Goal: Subscribe to service/newsletter

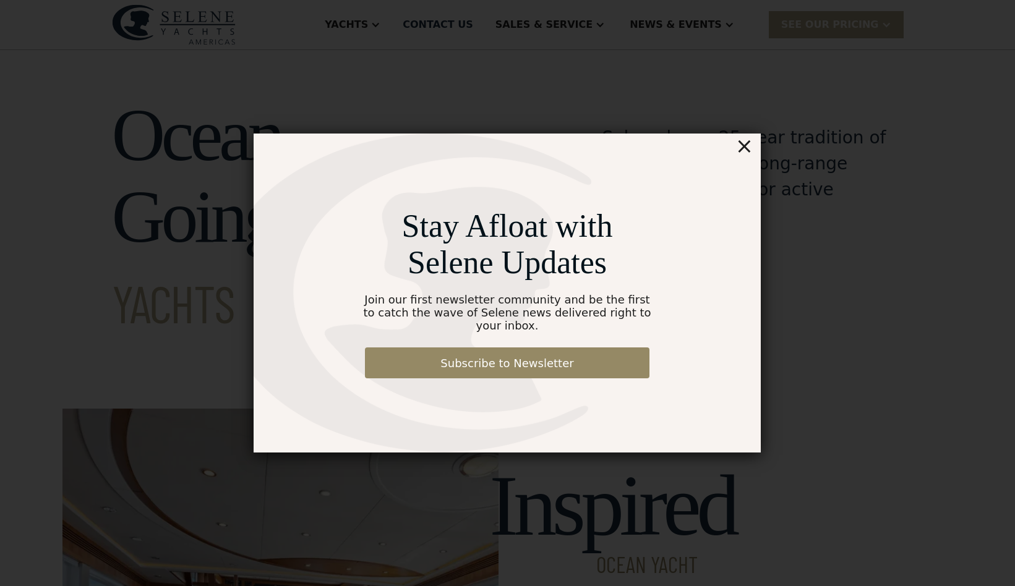
click at [537, 361] on link "Subscribe to Newsletter" at bounding box center [507, 363] width 284 height 31
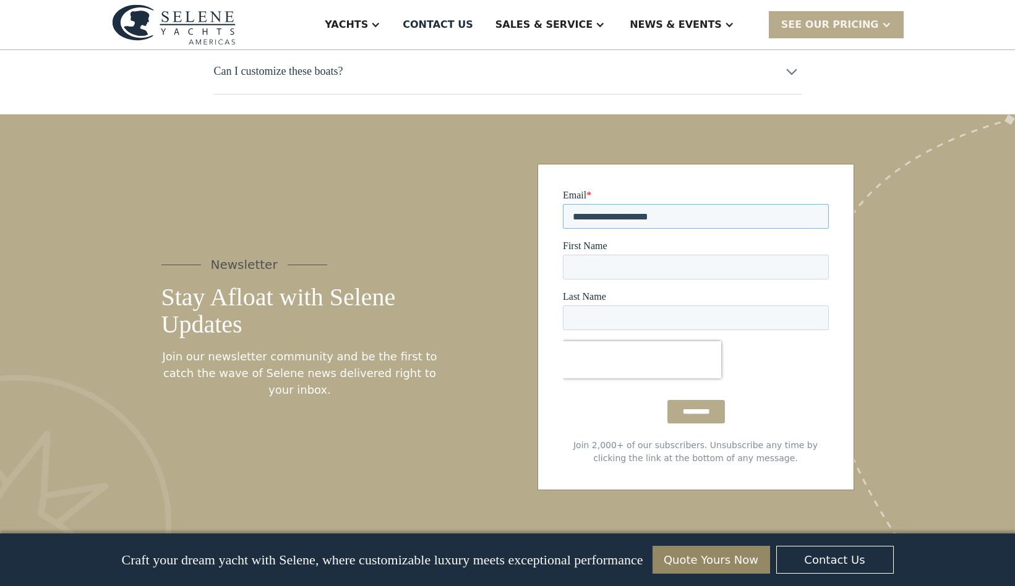
type input "**********"
type input "****"
type input "******"
click at [579, 413] on div "*********" at bounding box center [695, 411] width 266 height 45
drag, startPoint x: 687, startPoint y: 416, endPoint x: 1247, endPoint y: 491, distance: 564.7
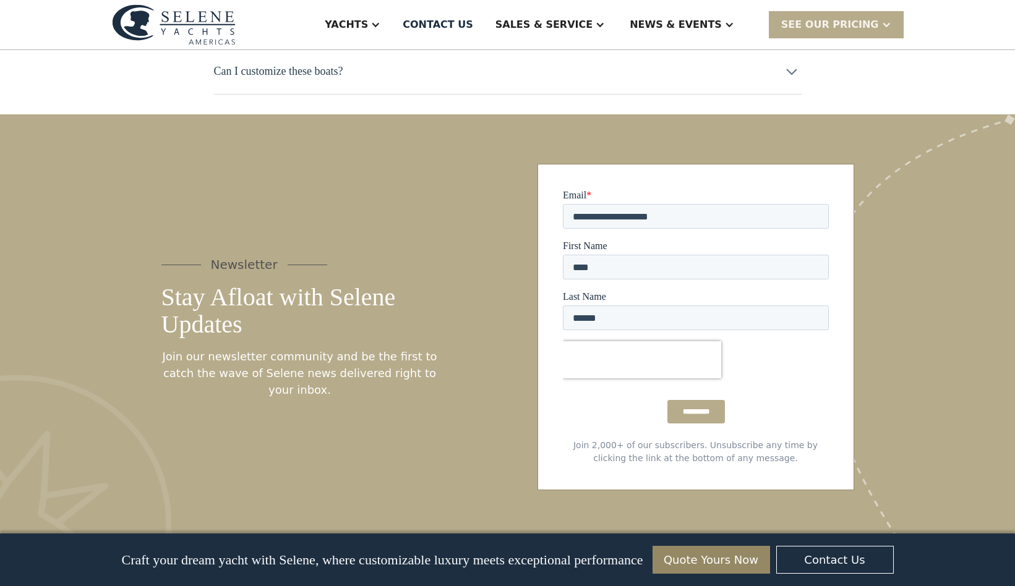
click at [687, 416] on input "*********" at bounding box center [696, 412] width 58 height 24
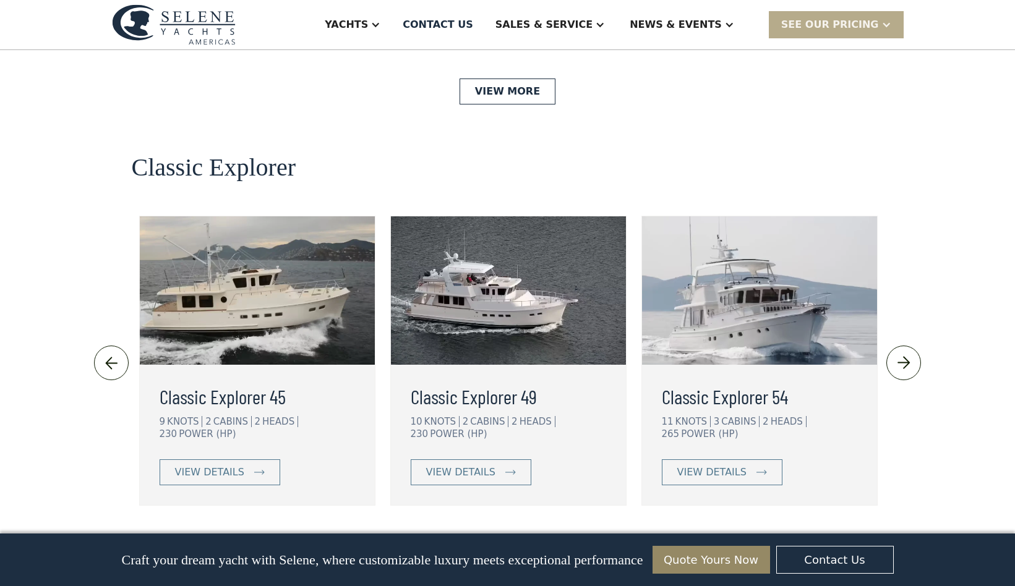
scroll to position [2628, 0]
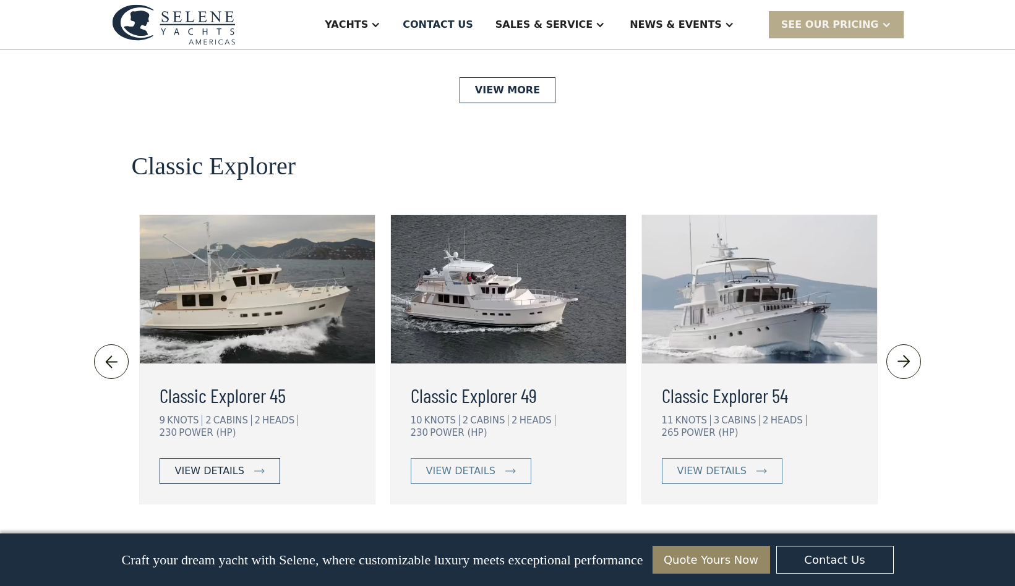
click at [208, 464] on div "view details" at bounding box center [209, 471] width 69 height 15
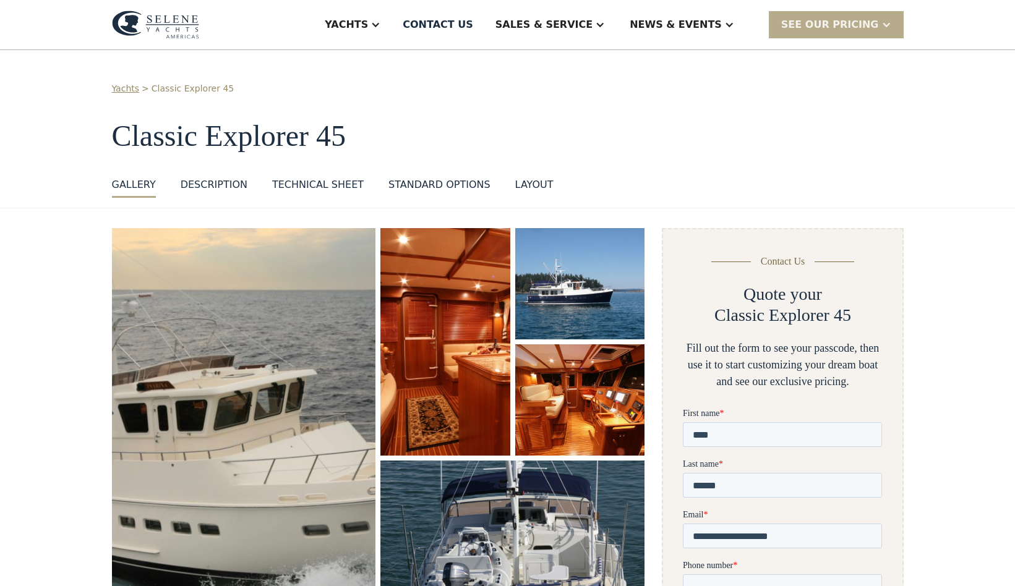
click at [469, 297] on img "open lightbox" at bounding box center [445, 342] width 137 height 240
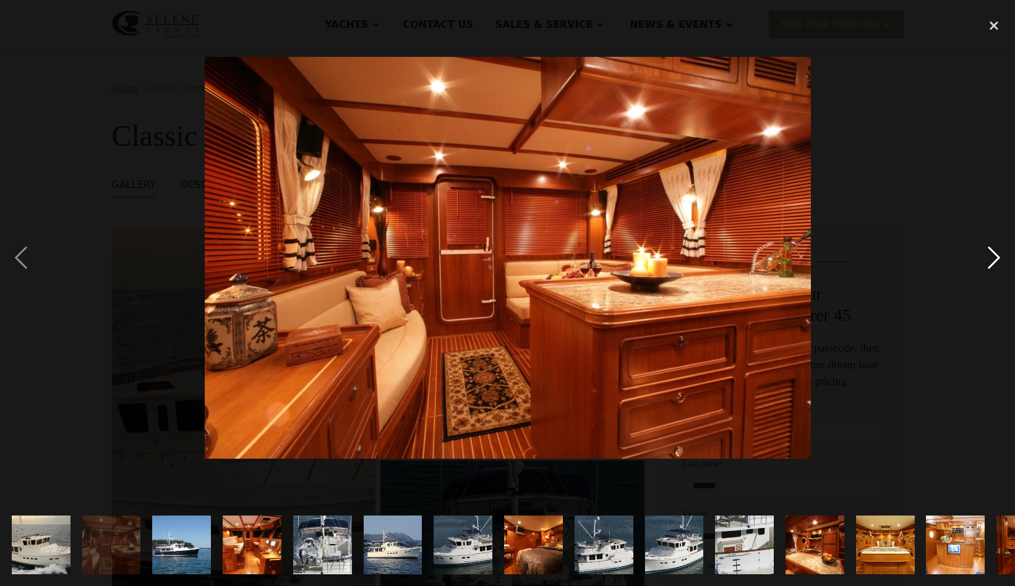
click at [994, 261] on div "next image" at bounding box center [994, 258] width 42 height 492
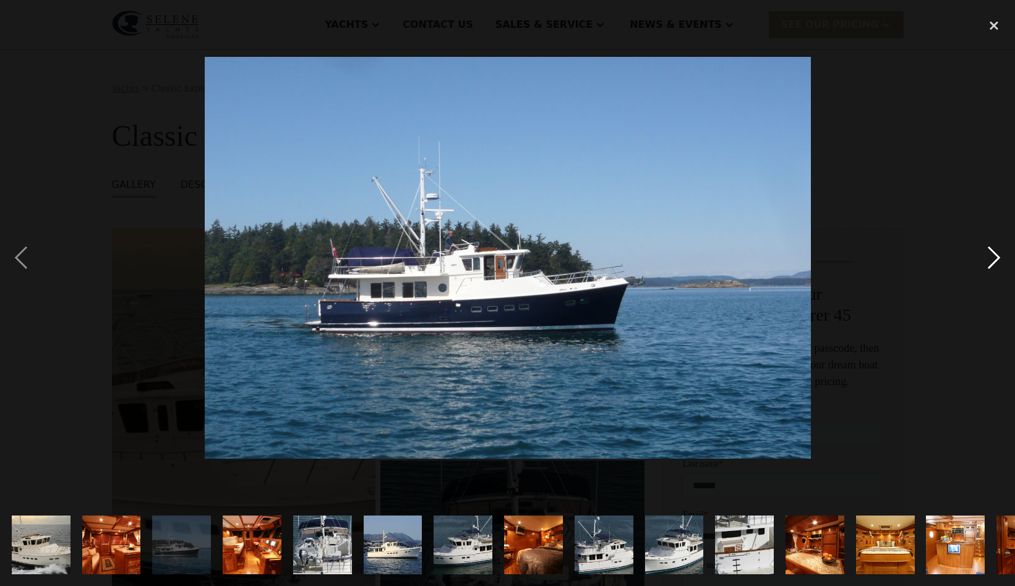
click at [994, 261] on div "next image" at bounding box center [994, 258] width 42 height 492
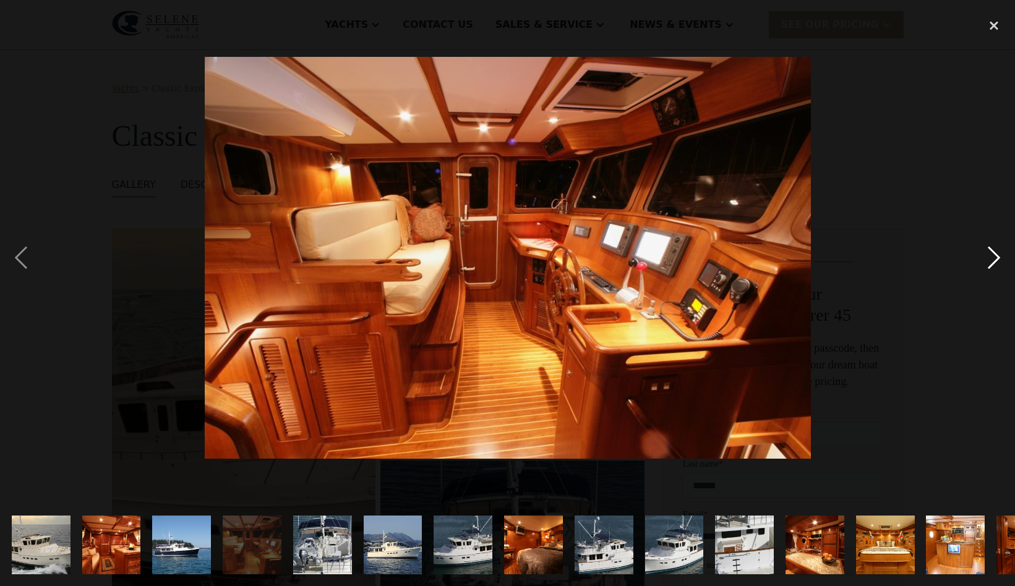
click at [994, 262] on div "next image" at bounding box center [994, 258] width 42 height 492
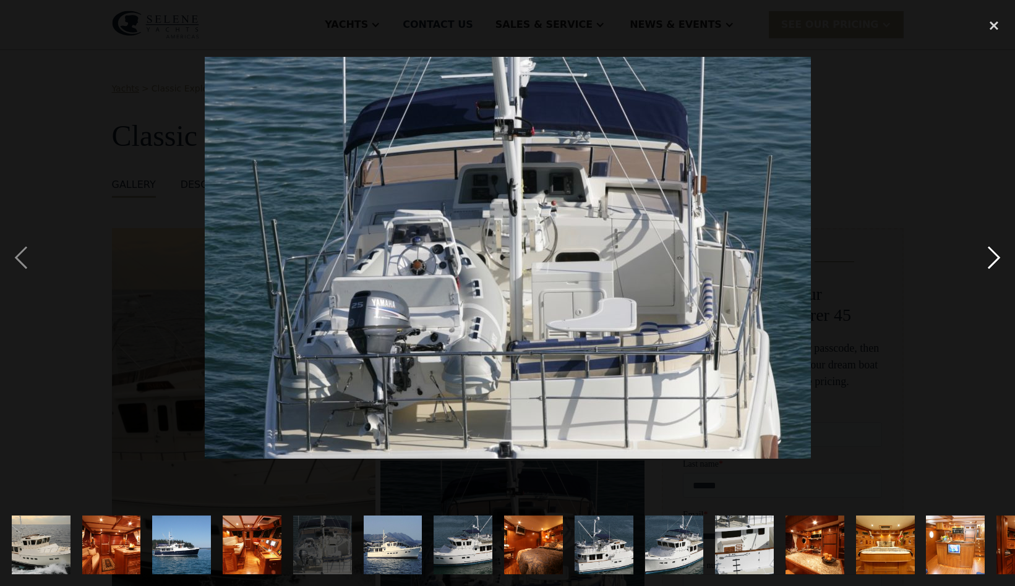
click at [994, 263] on div "next image" at bounding box center [994, 258] width 42 height 492
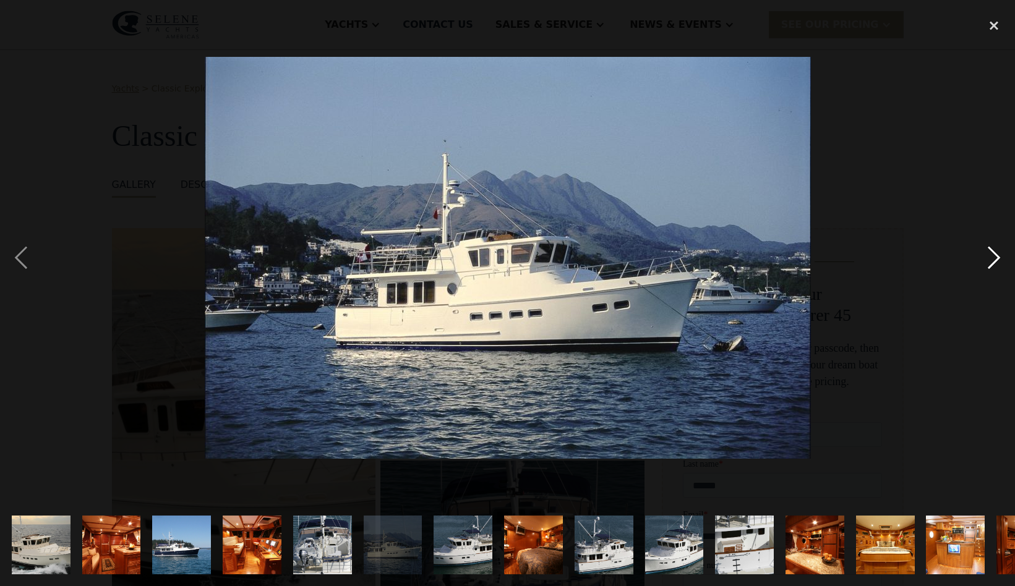
click at [994, 263] on div "next image" at bounding box center [994, 258] width 42 height 492
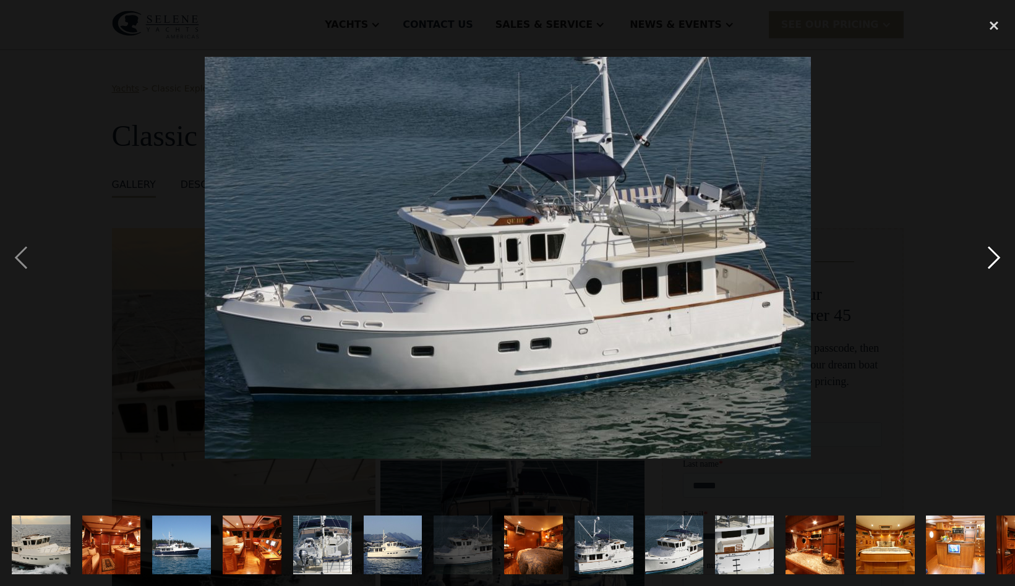
click at [994, 263] on div "next image" at bounding box center [994, 258] width 42 height 492
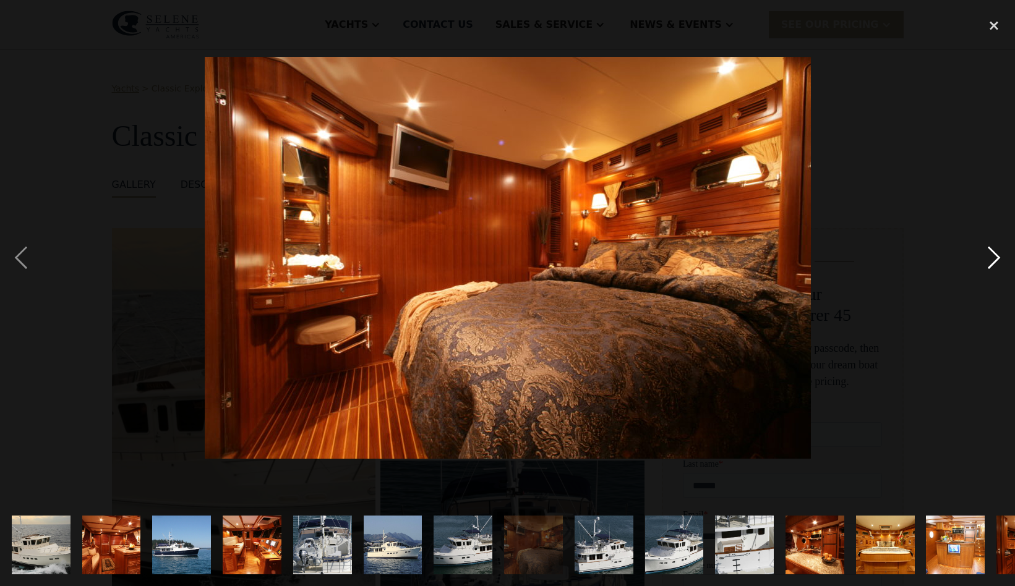
click at [994, 263] on div "next image" at bounding box center [994, 258] width 42 height 492
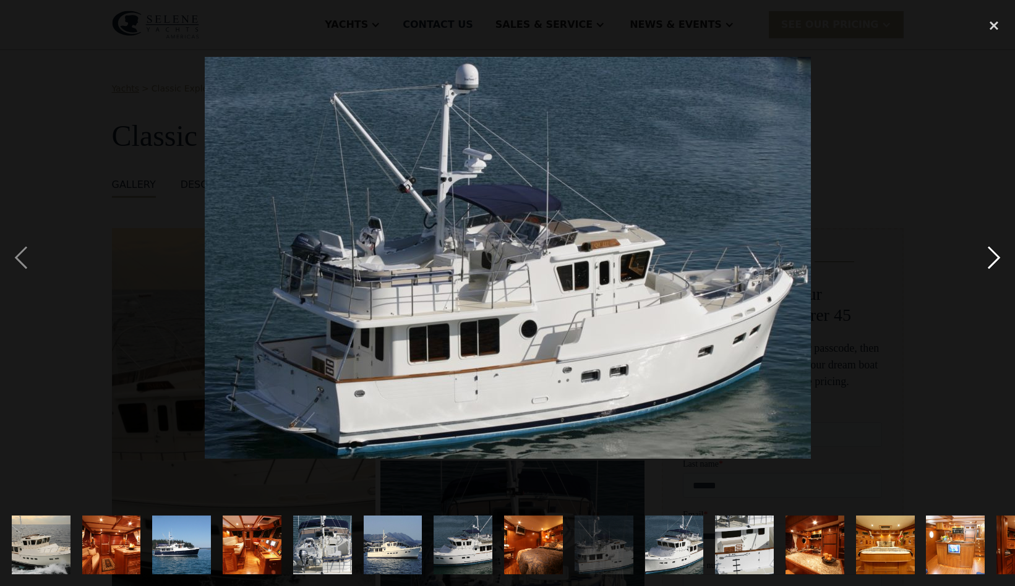
click at [994, 264] on div "next image" at bounding box center [994, 258] width 42 height 492
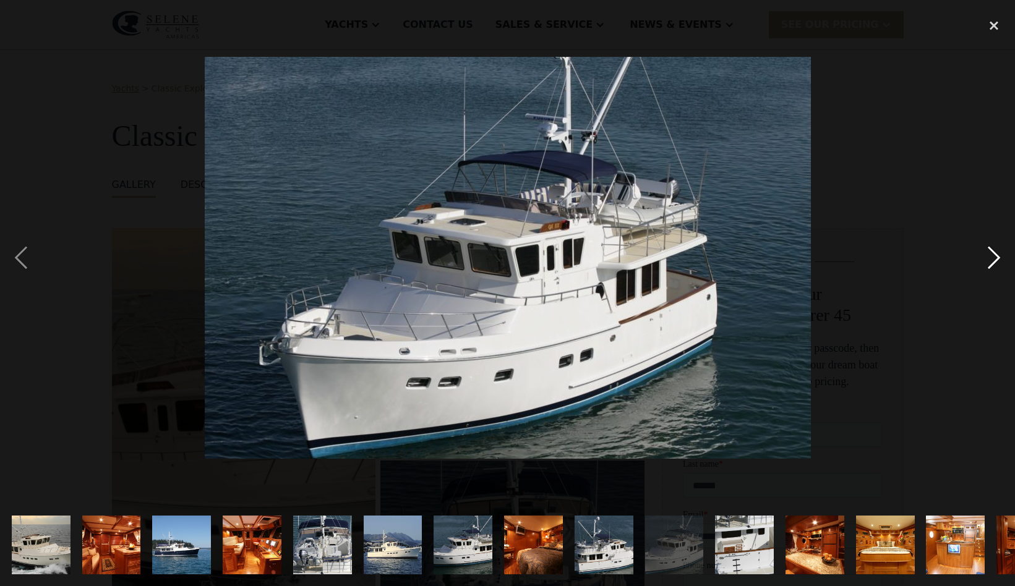
click at [994, 264] on div "next image" at bounding box center [994, 258] width 42 height 492
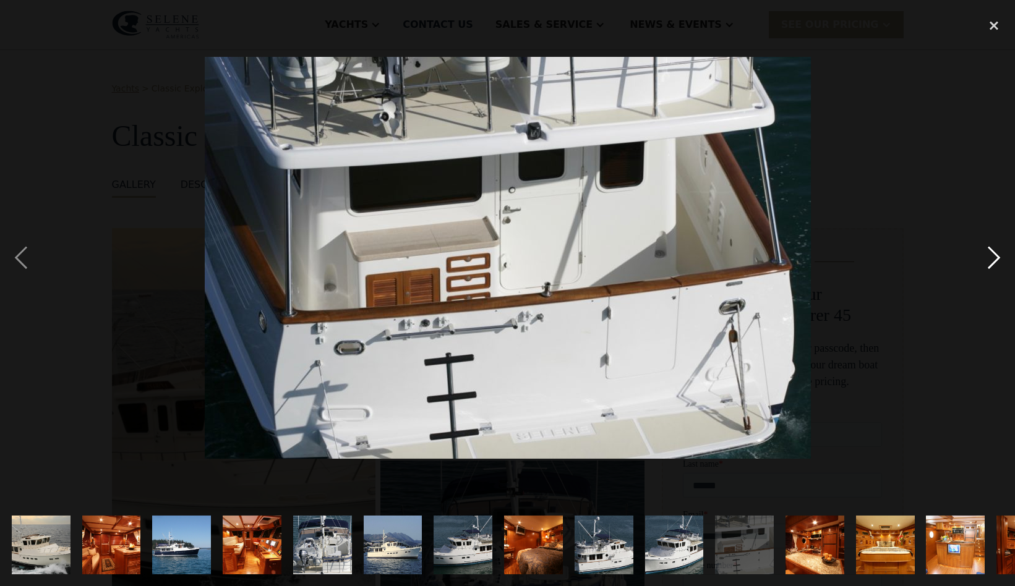
click at [994, 264] on div "next image" at bounding box center [994, 258] width 42 height 492
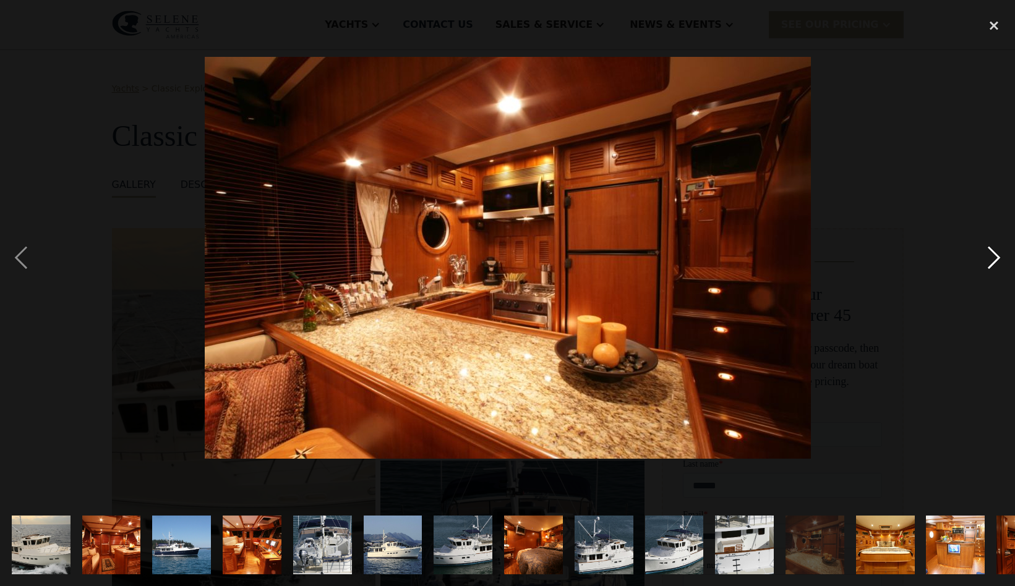
click at [994, 265] on div "next image" at bounding box center [994, 258] width 42 height 492
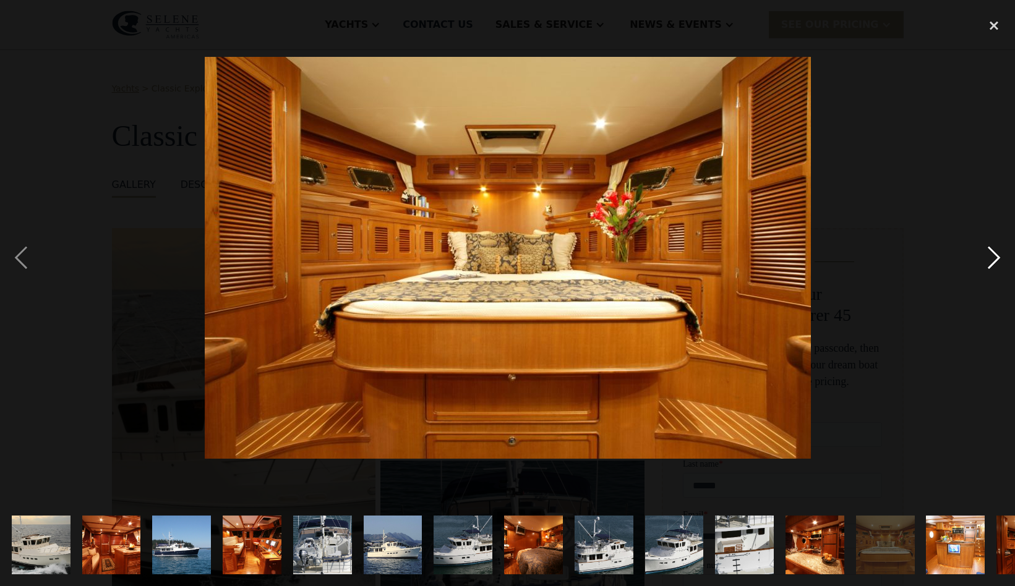
click at [989, 270] on div "next image" at bounding box center [994, 258] width 42 height 492
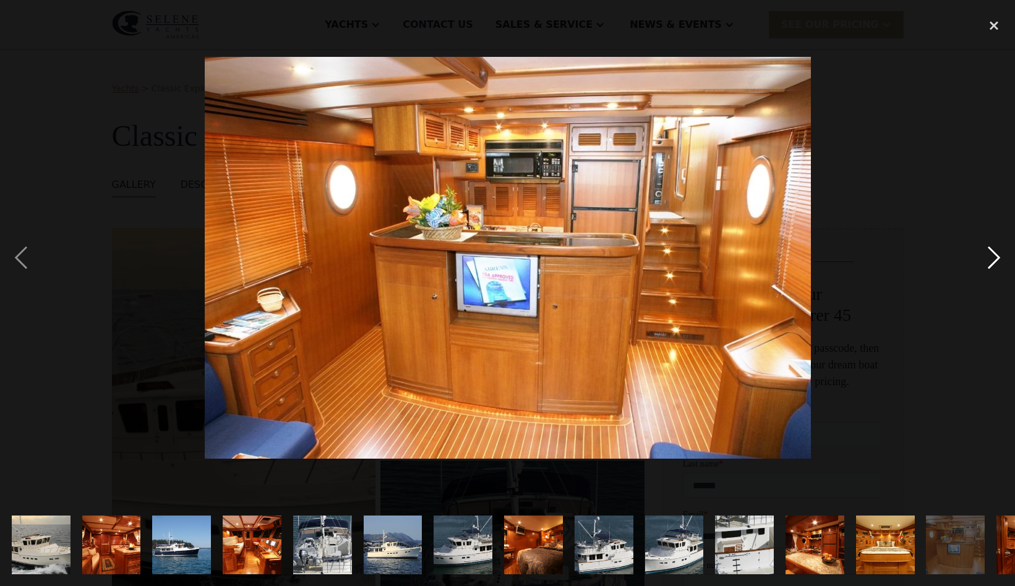
click at [989, 270] on div "next image" at bounding box center [994, 258] width 42 height 492
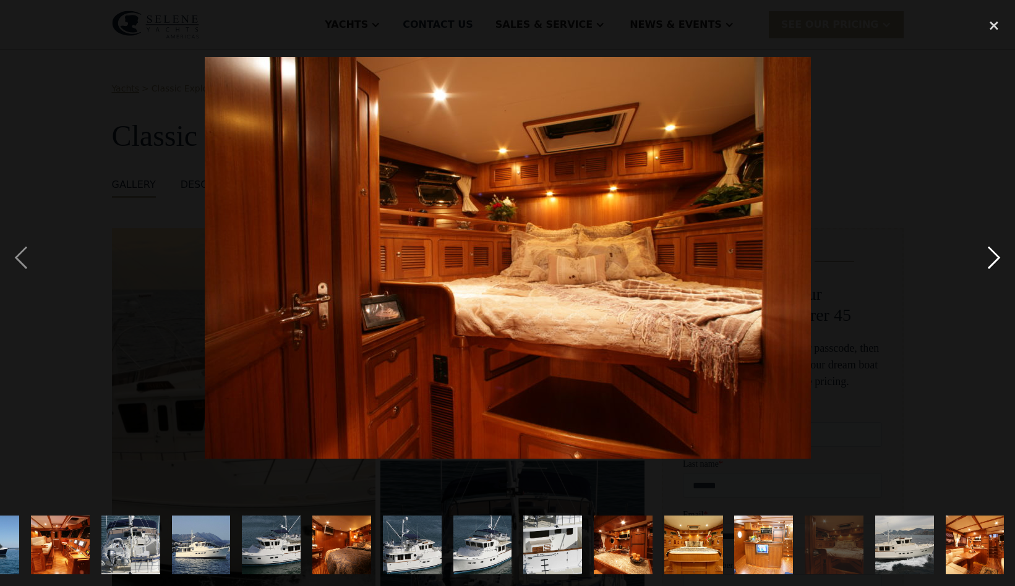
scroll to position [0, 192]
click at [989, 270] on div "next image" at bounding box center [994, 258] width 42 height 492
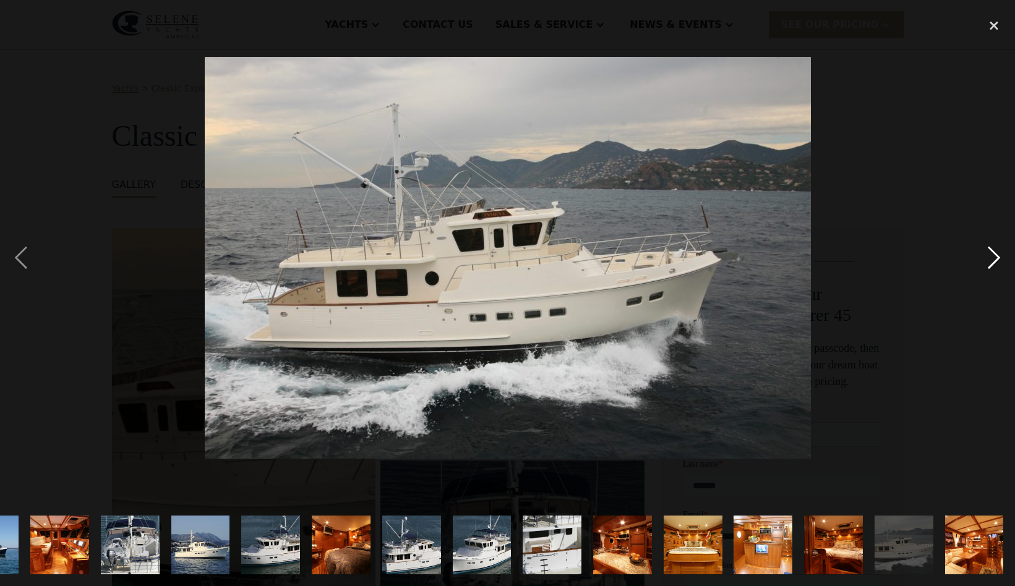
click at [989, 270] on div "next image" at bounding box center [994, 258] width 42 height 492
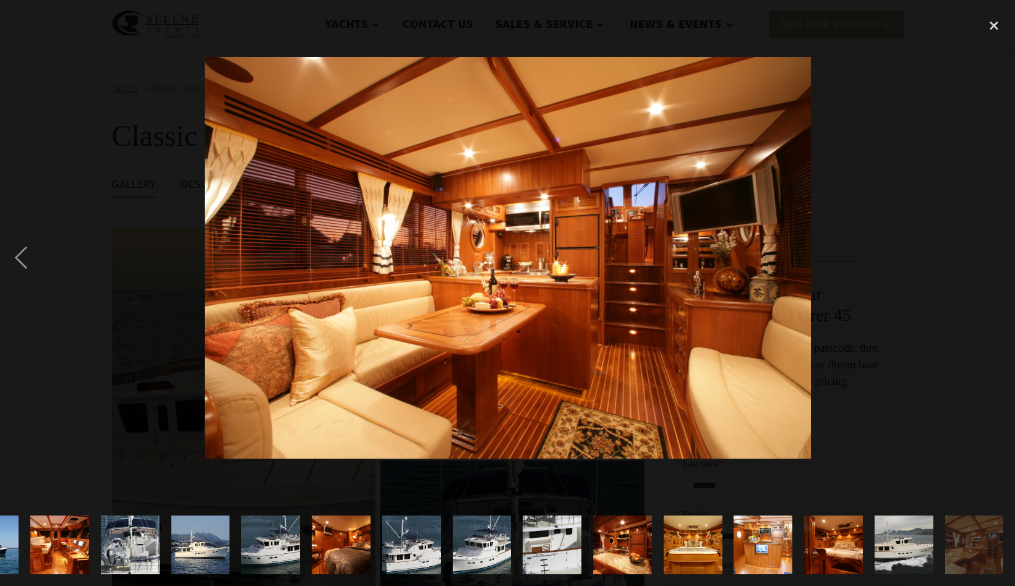
click at [989, 270] on div "next image" at bounding box center [994, 258] width 42 height 492
click at [993, 25] on div "close lightbox" at bounding box center [994, 25] width 42 height 27
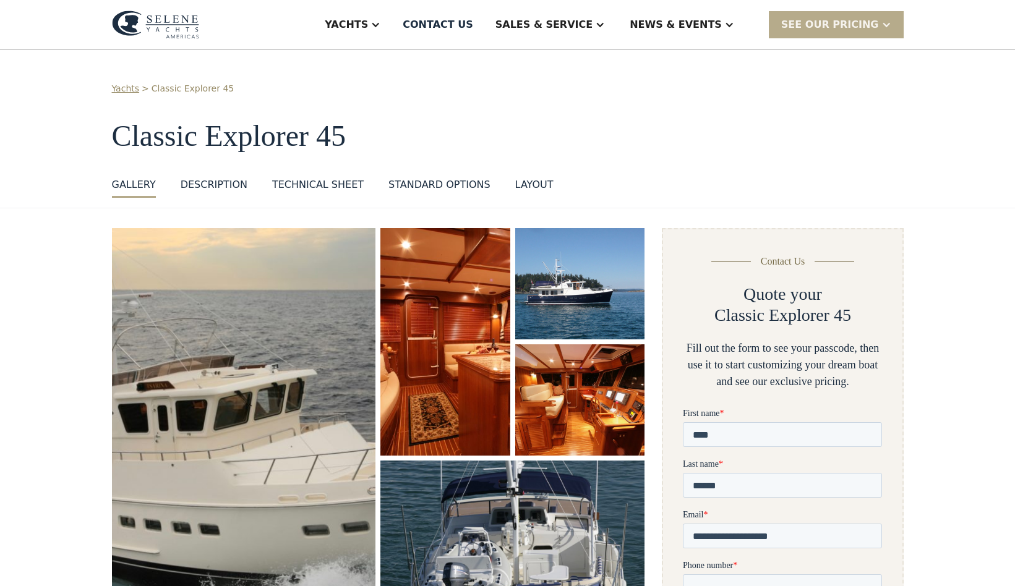
scroll to position [0, 0]
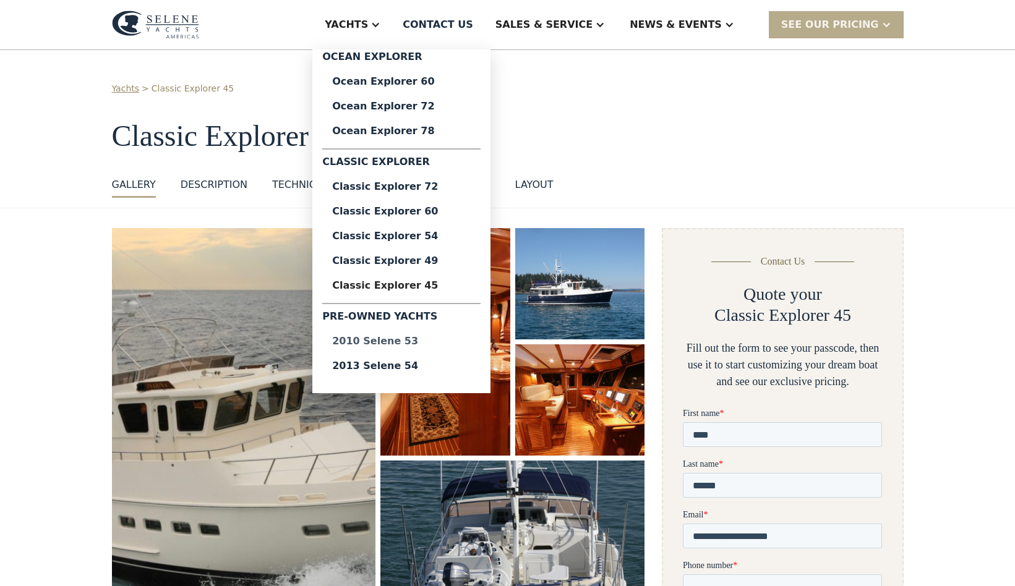
click at [414, 340] on div "2010 Selene 53" at bounding box center [401, 341] width 139 height 10
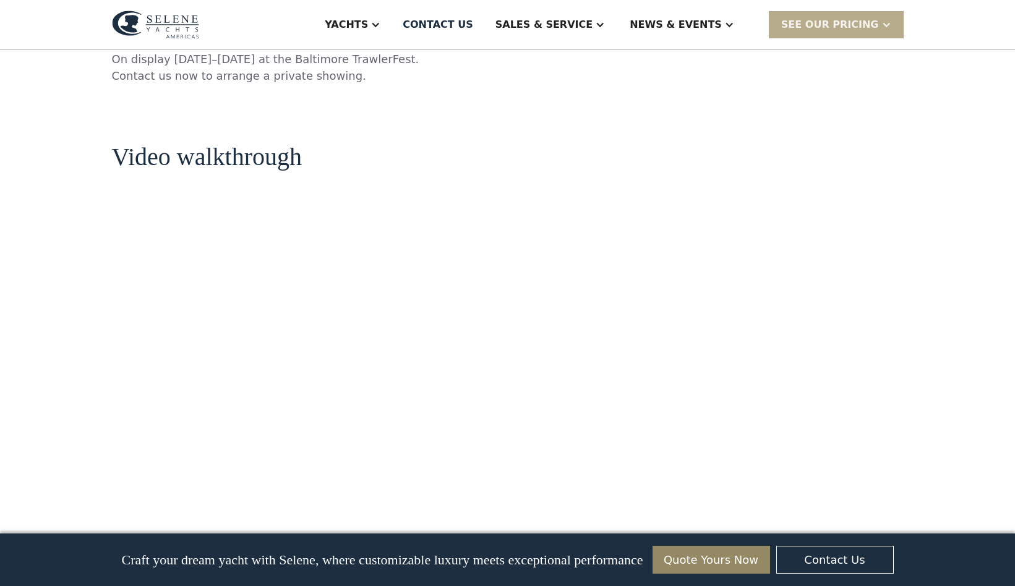
scroll to position [1347, 0]
click at [669, 88] on div "Events" at bounding box center [706, 87] width 158 height 10
